Goal: Task Accomplishment & Management: Manage account settings

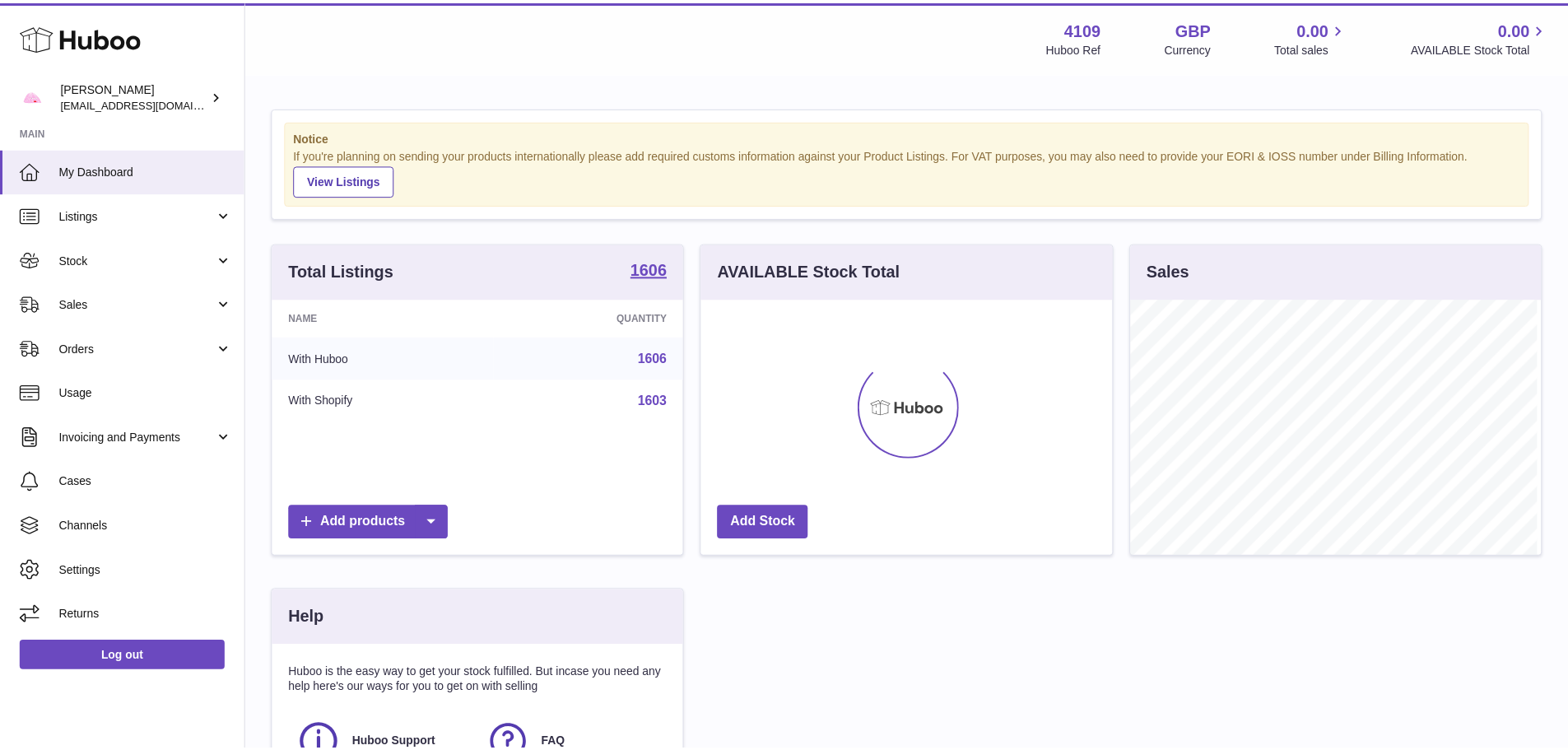
scroll to position [257, 415]
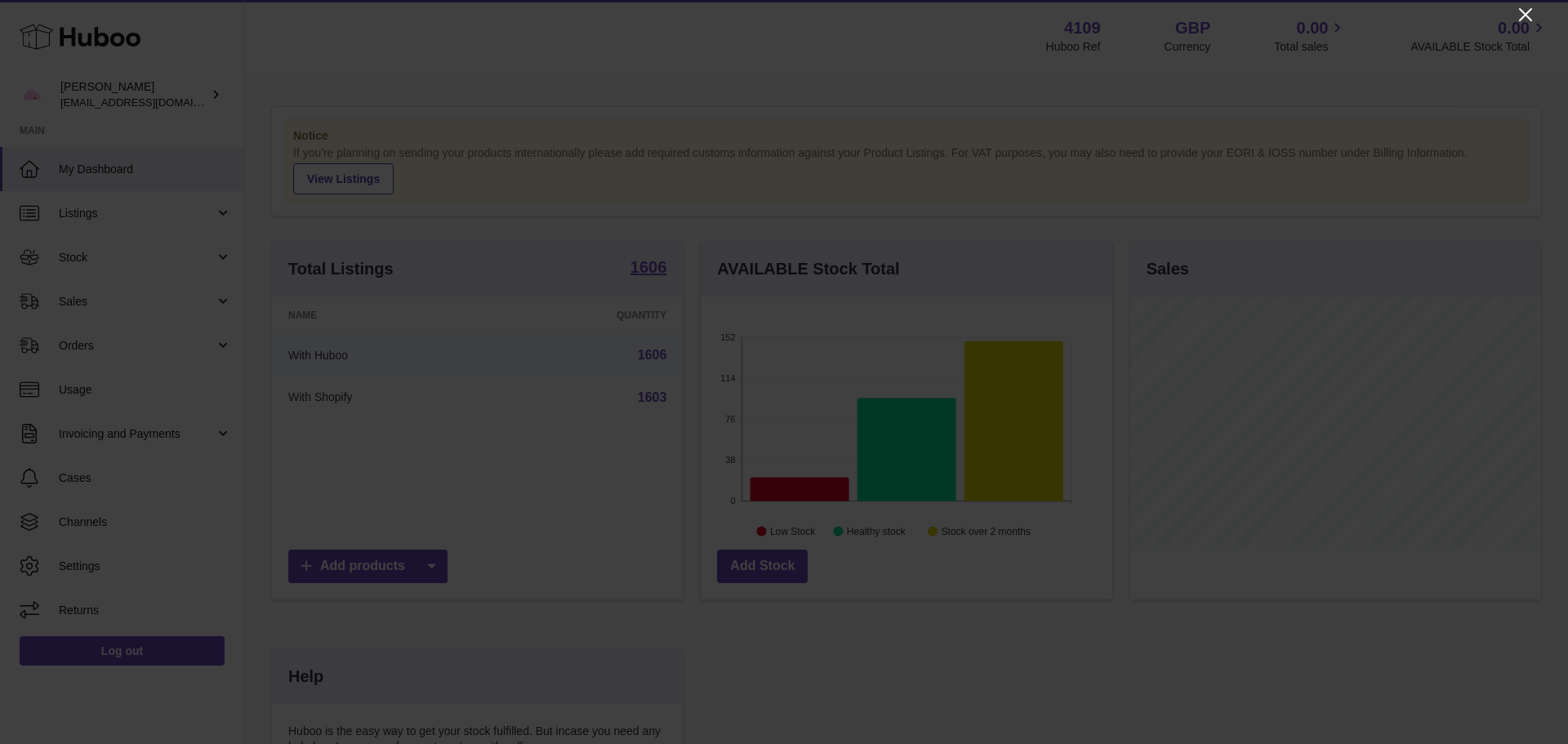
click at [1521, 13] on icon "Close" at bounding box center [1525, 14] width 20 height 20
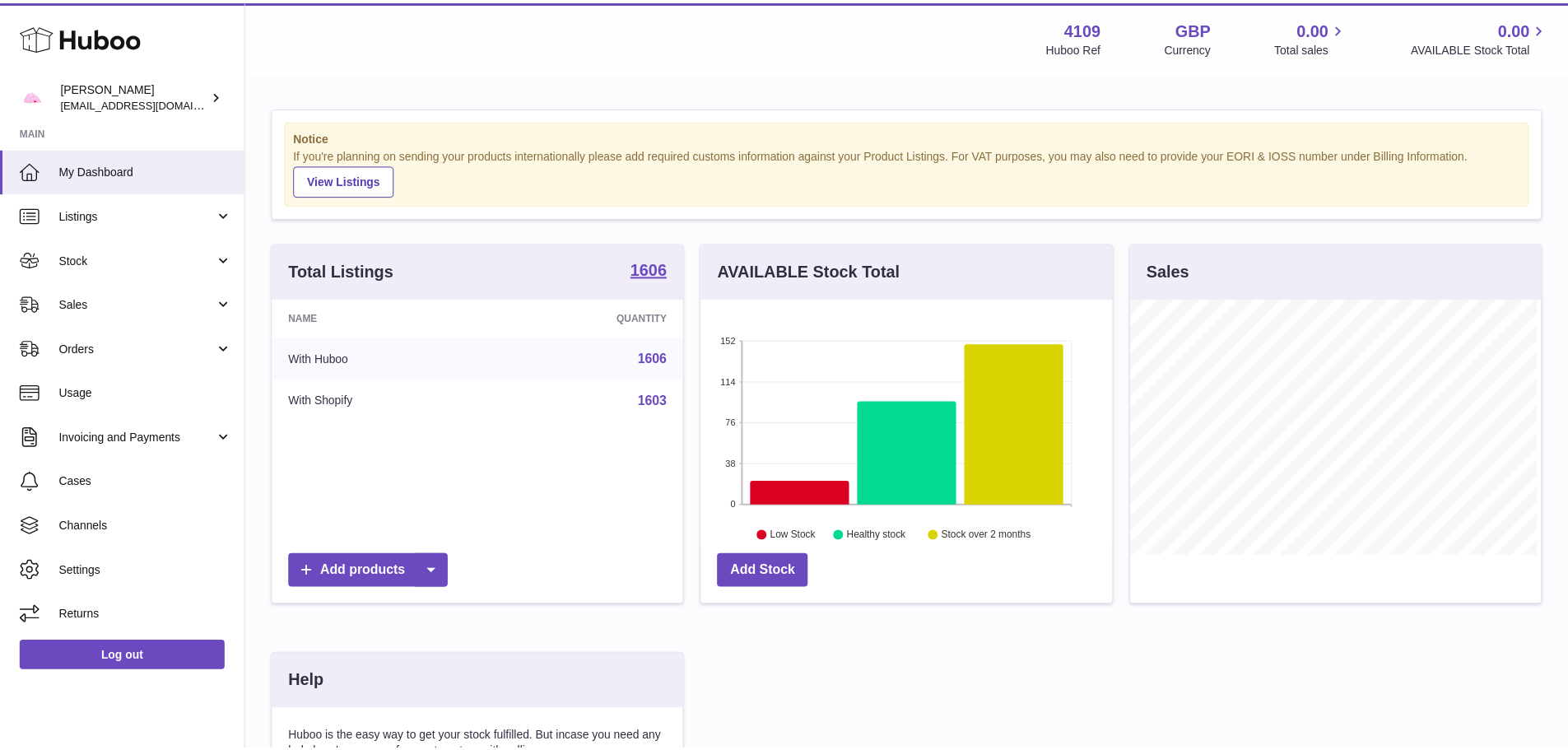
scroll to position [823031, 822649]
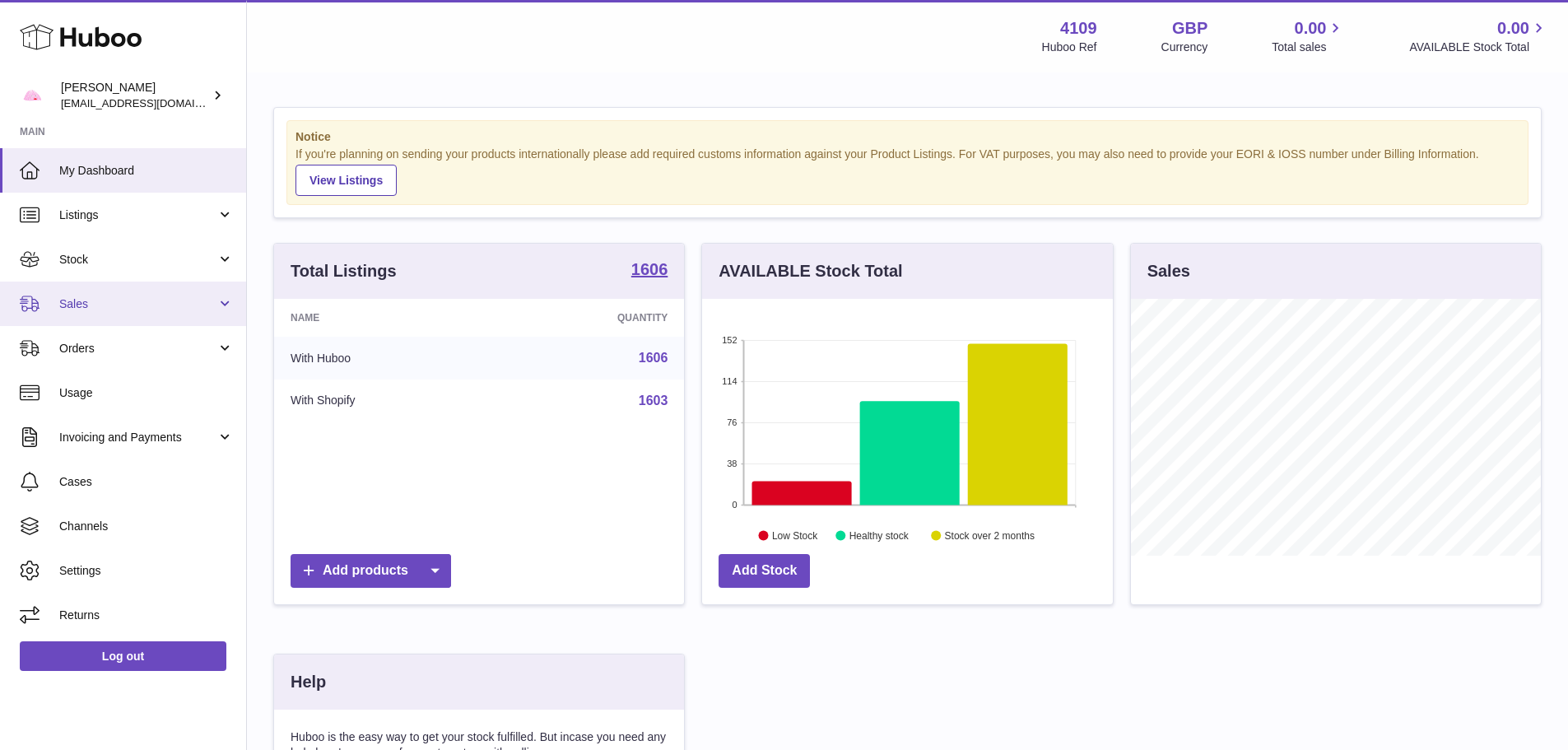
click at [116, 292] on link "Sales" at bounding box center [123, 303] width 246 height 44
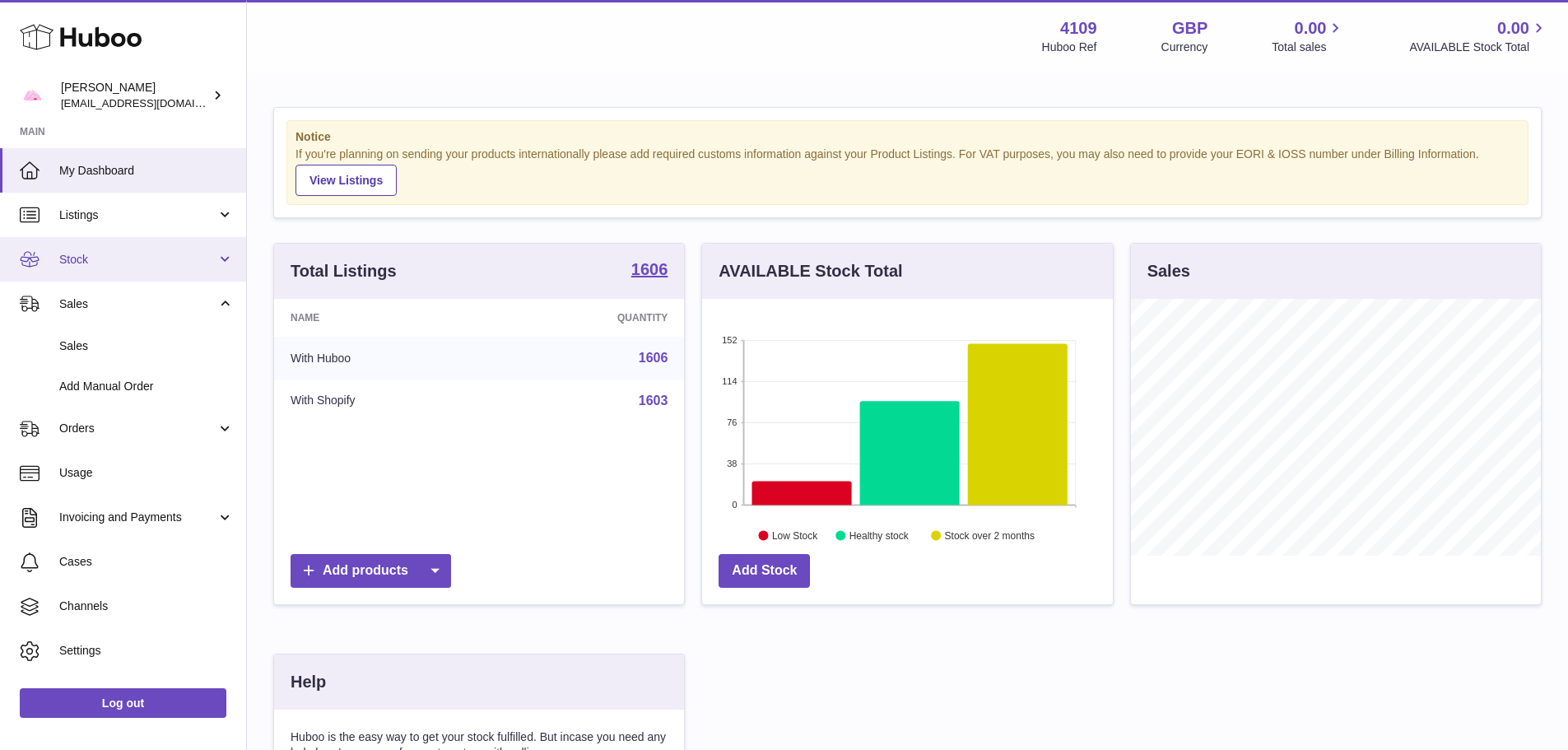
click at [116, 267] on link "Stock" at bounding box center [123, 259] width 246 height 44
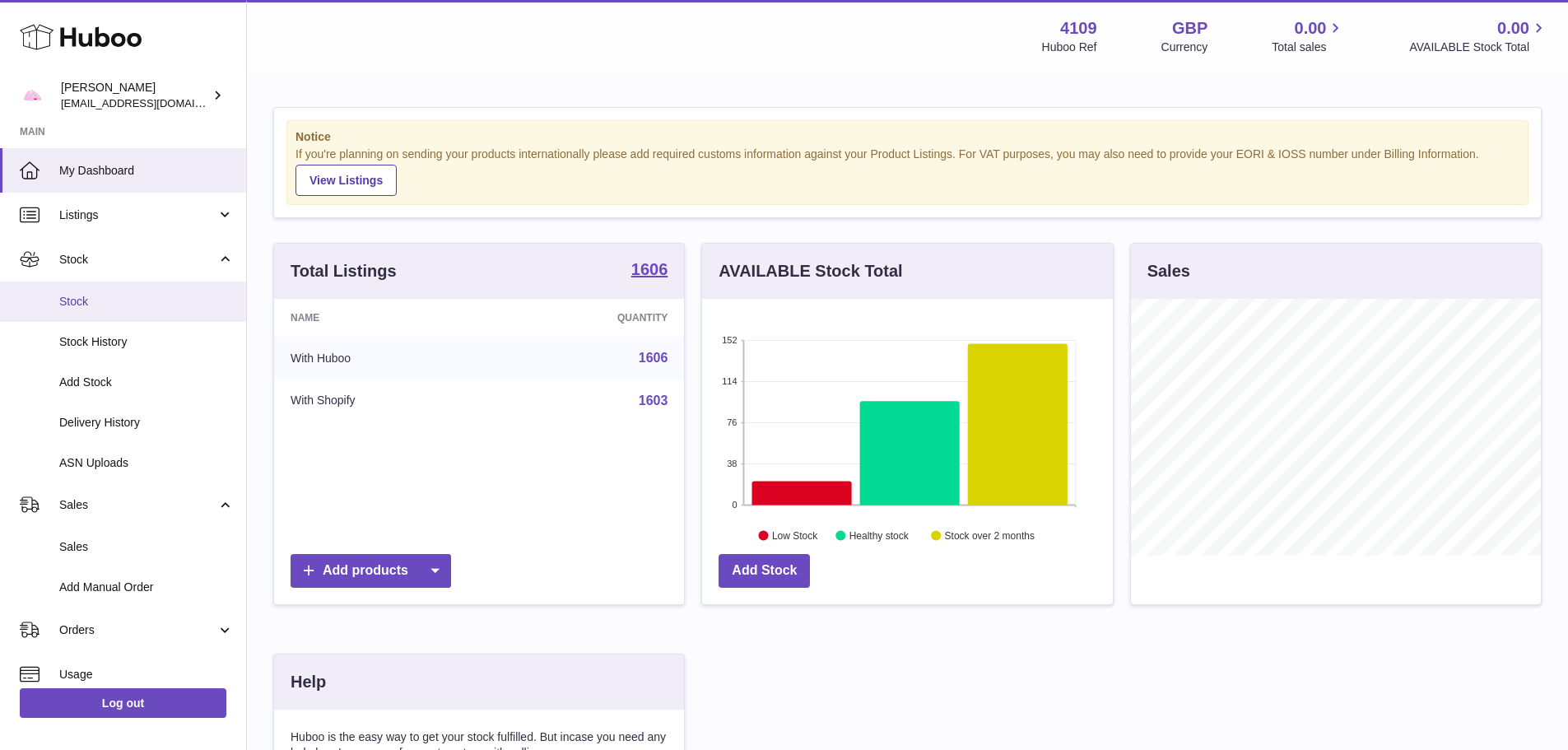
click at [122, 307] on span "Stock" at bounding box center [146, 302] width 174 height 16
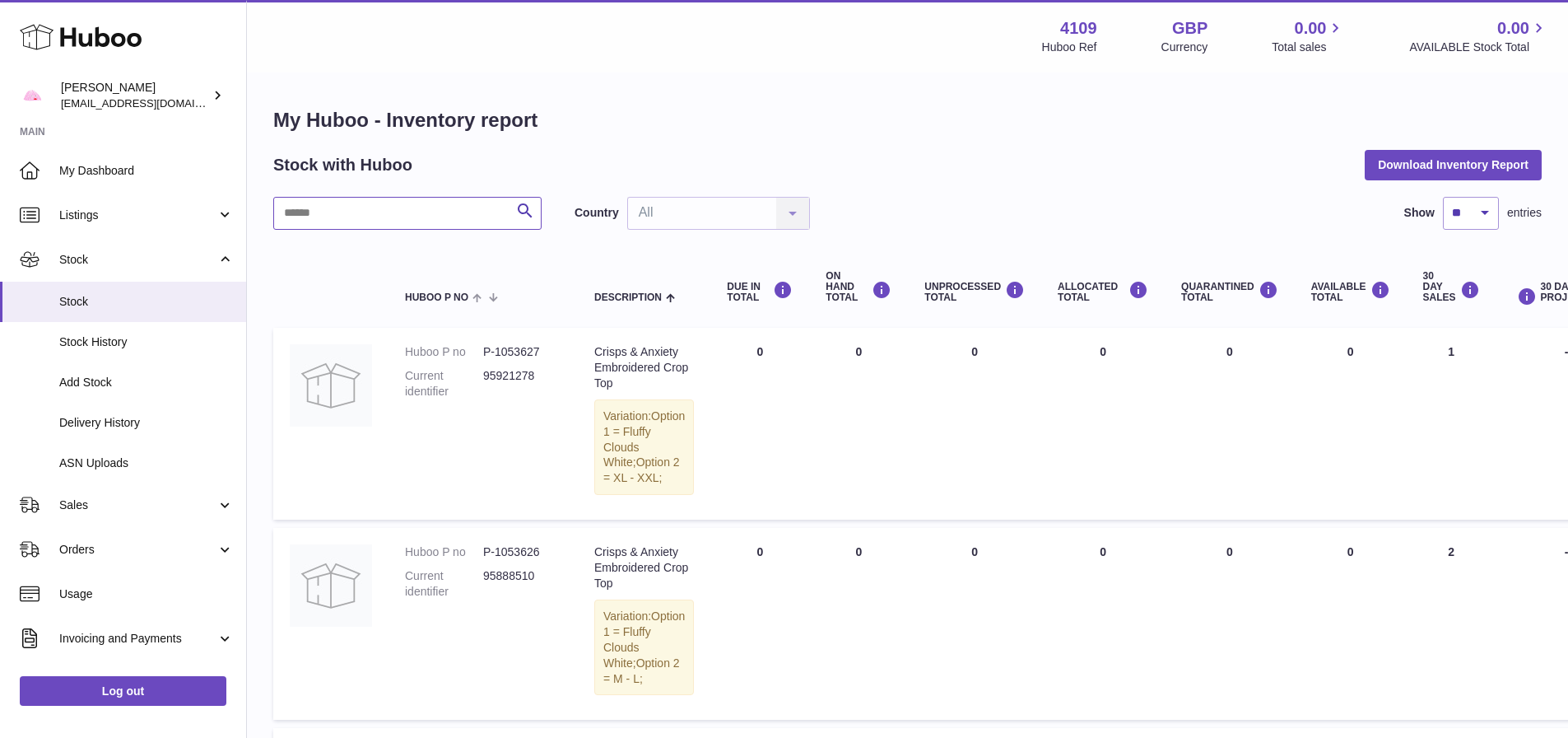
click at [324, 200] on input "text" at bounding box center [408, 213] width 268 height 33
click at [332, 204] on input "text" at bounding box center [408, 213] width 268 height 33
click at [330, 203] on input "text" at bounding box center [408, 213] width 268 height 33
type input "********"
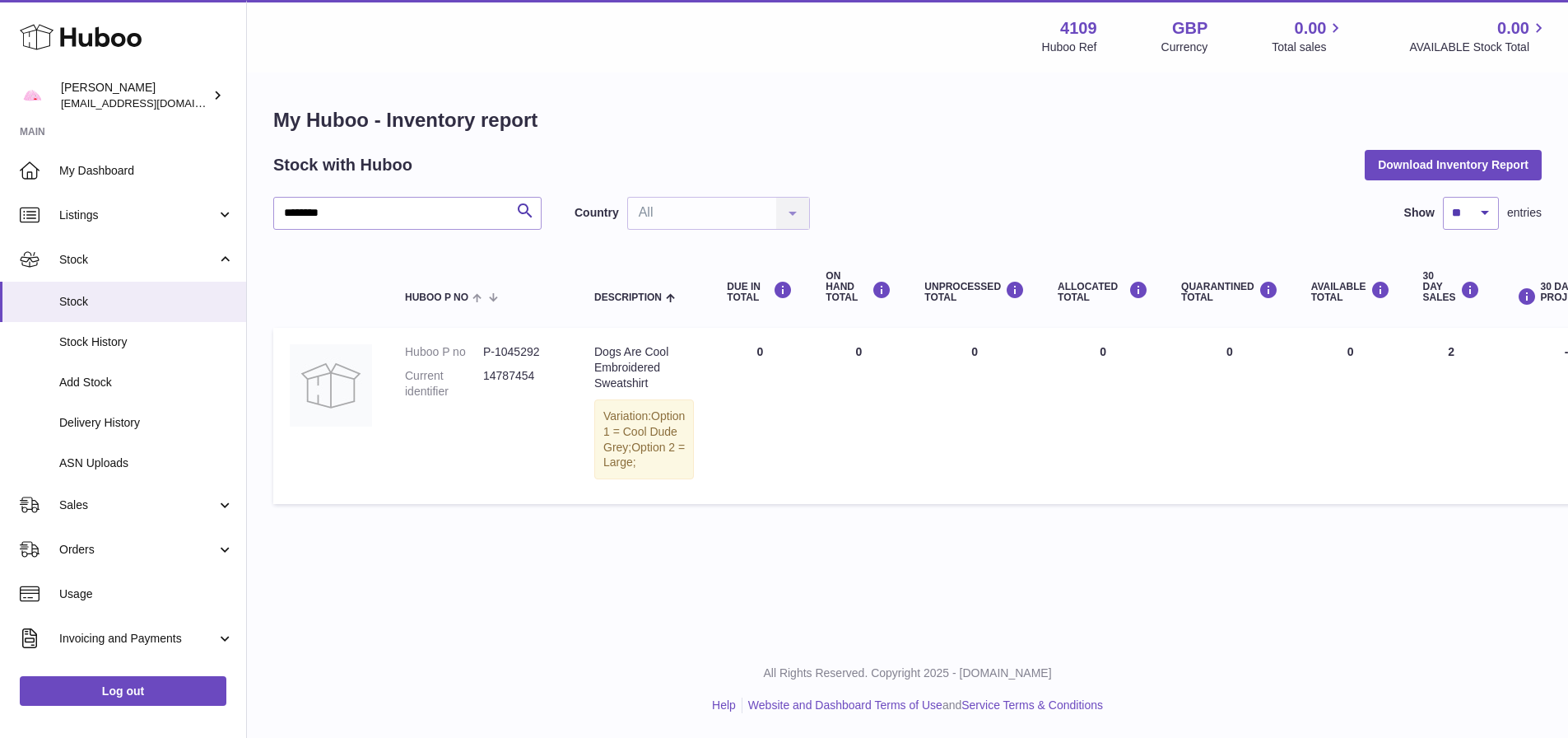
click at [525, 351] on dd "P-1045292" at bounding box center [521, 352] width 78 height 16
copy dd "1045292"
drag, startPoint x: 398, startPoint y: 203, endPoint x: 21, endPoint y: 204, distance: 377.0
click at [21, 204] on div "Huboo [PERSON_NAME] [EMAIL_ADDRESS][DOMAIN_NAME] Main My Dashboard Listings Not…" at bounding box center [784, 369] width 1568 height 738
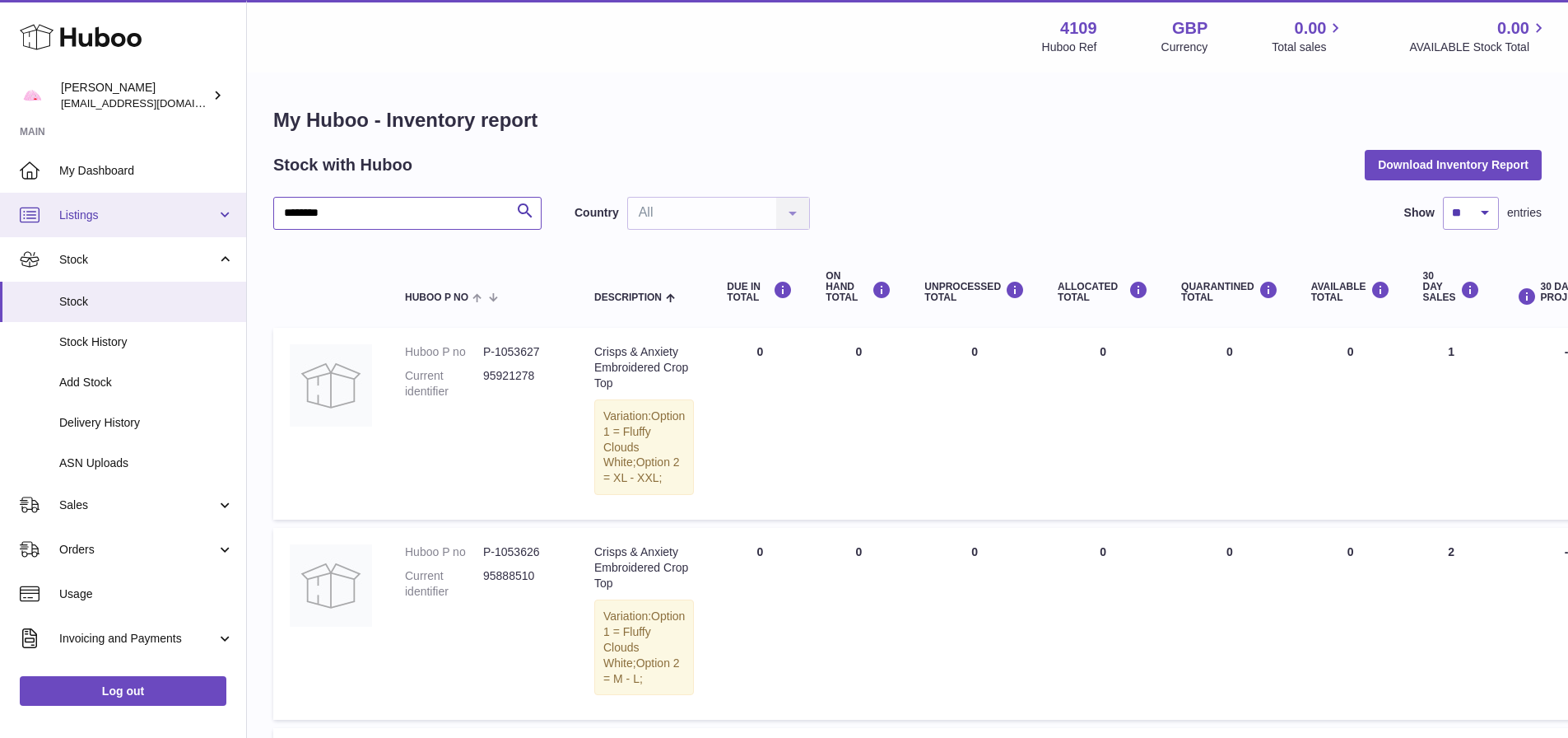
type input "********"
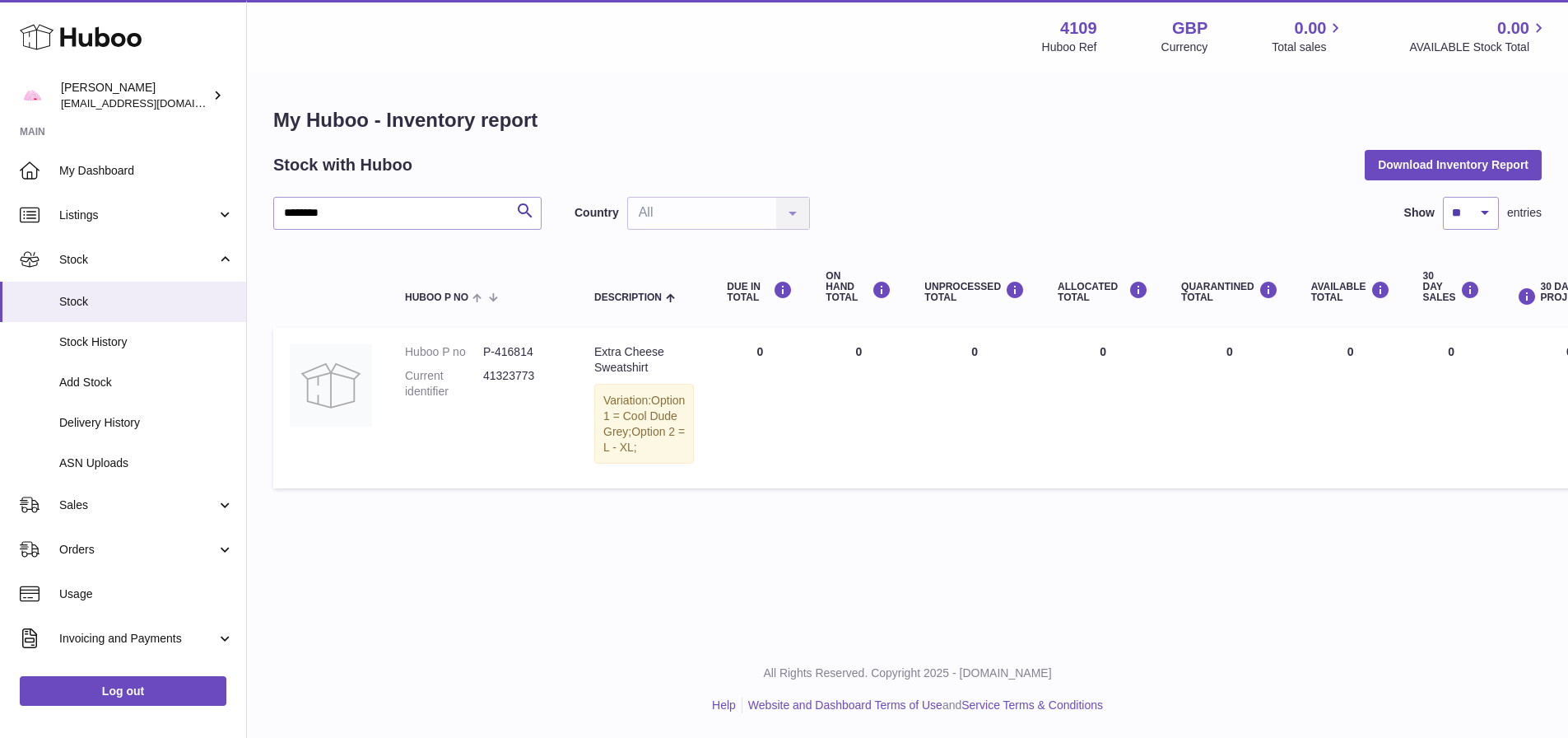
click at [522, 354] on dd "P-416814" at bounding box center [521, 352] width 78 height 16
click at [505, 350] on dd "P-416814" at bounding box center [521, 352] width 78 height 16
